Goal: Navigation & Orientation: Find specific page/section

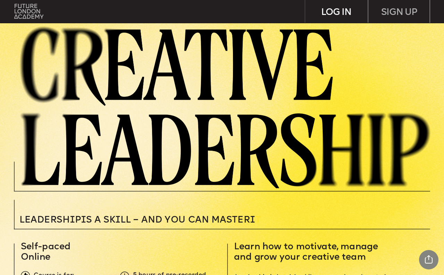
click at [339, 7] on div "LOG IN" at bounding box center [336, 11] width 62 height 23
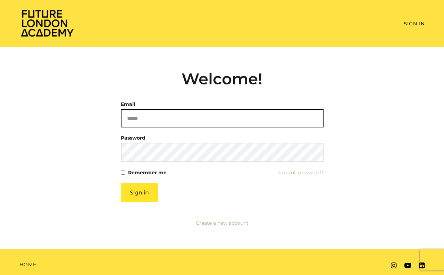
click at [143, 118] on input "Email" at bounding box center [222, 118] width 203 height 18
type input "**********"
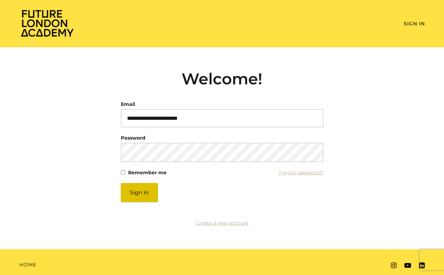
click at [143, 195] on button "Sign in" at bounding box center [139, 192] width 37 height 19
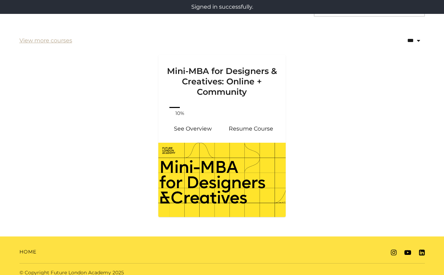
scroll to position [146, 0]
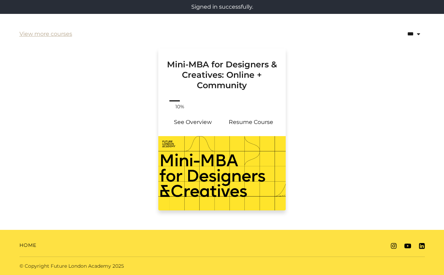
click at [226, 156] on img at bounding box center [222, 173] width 128 height 74
